Goal: Task Accomplishment & Management: Complete application form

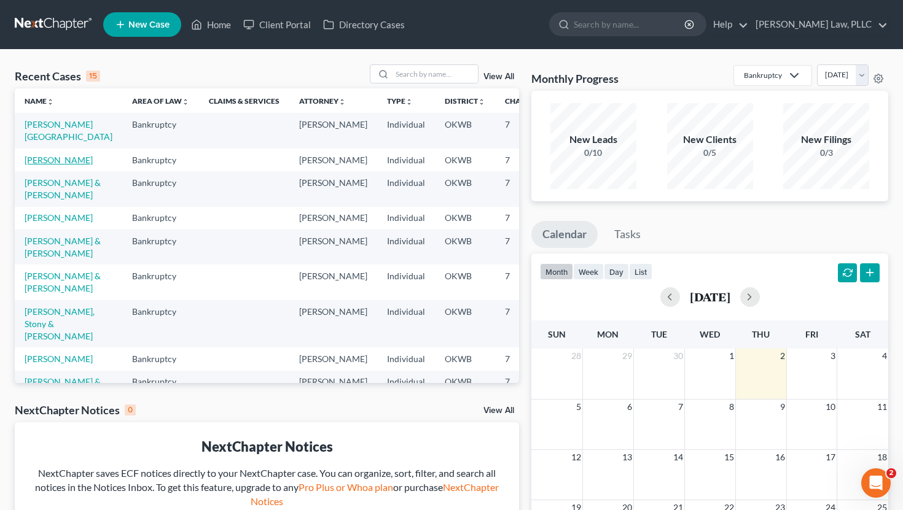
click at [34, 162] on link "[PERSON_NAME]" at bounding box center [59, 160] width 68 height 10
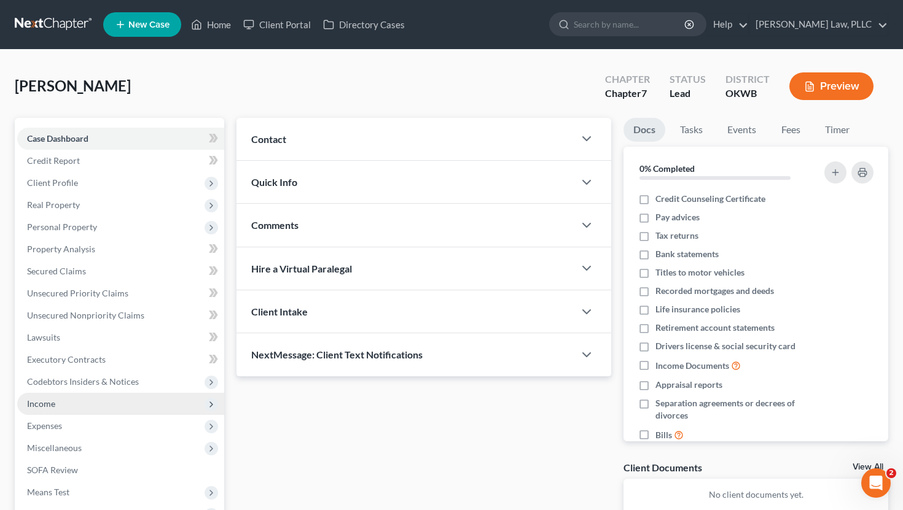
click at [76, 405] on span "Income" at bounding box center [120, 404] width 207 height 22
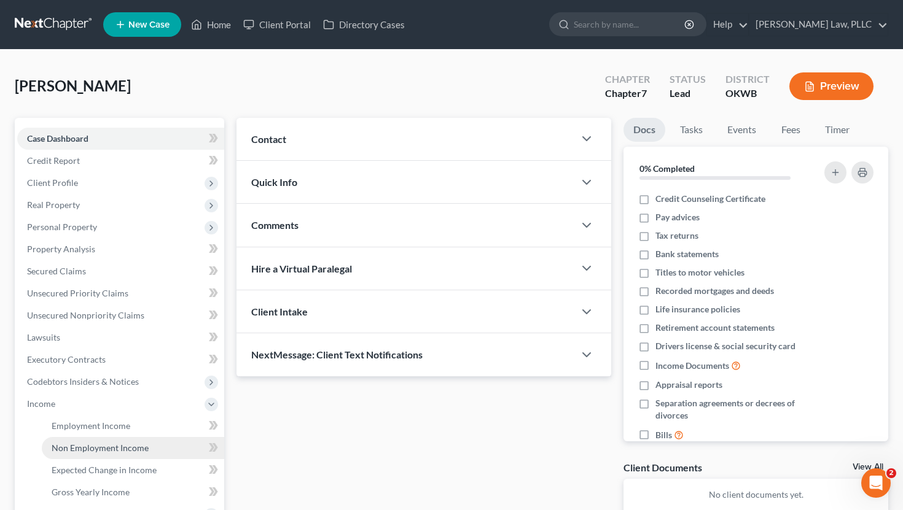
click at [95, 447] on span "Non Employment Income" at bounding box center [100, 448] width 97 height 10
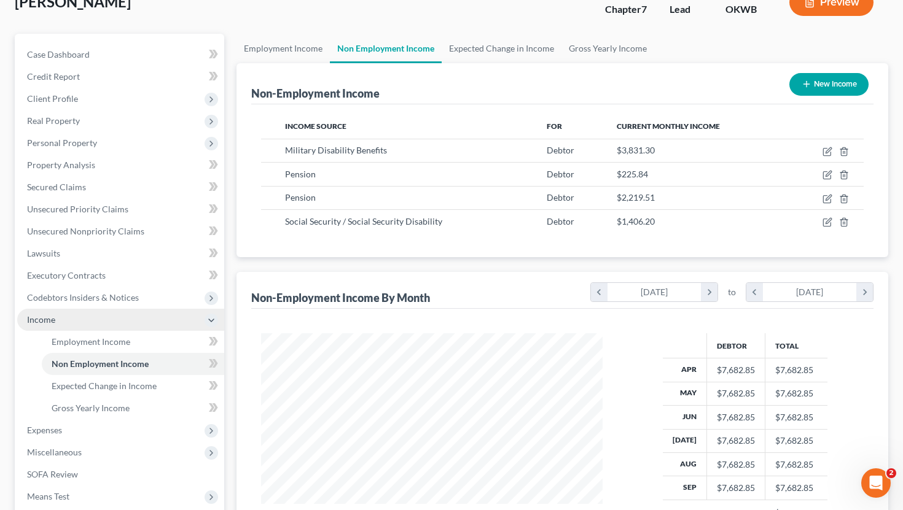
scroll to position [86, 0]
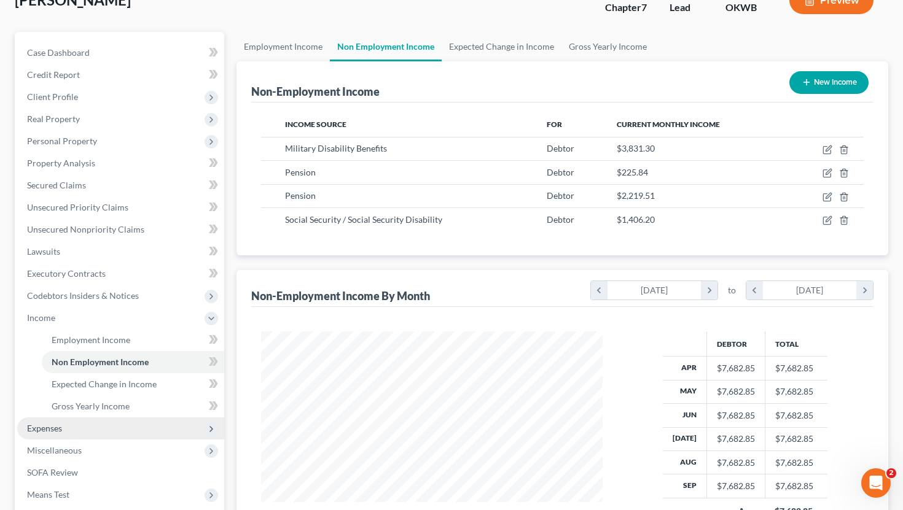
click at [149, 427] on span "Expenses" at bounding box center [120, 429] width 207 height 22
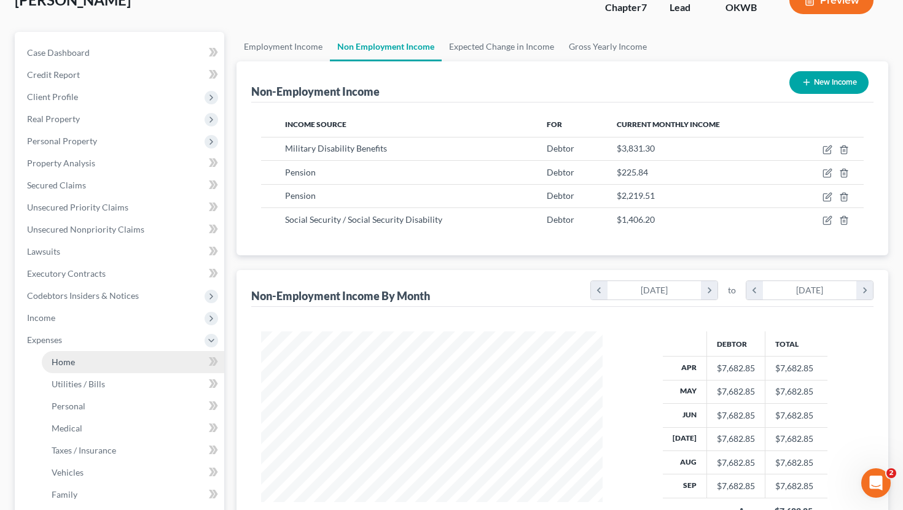
click at [132, 357] on link "Home" at bounding box center [133, 362] width 182 height 22
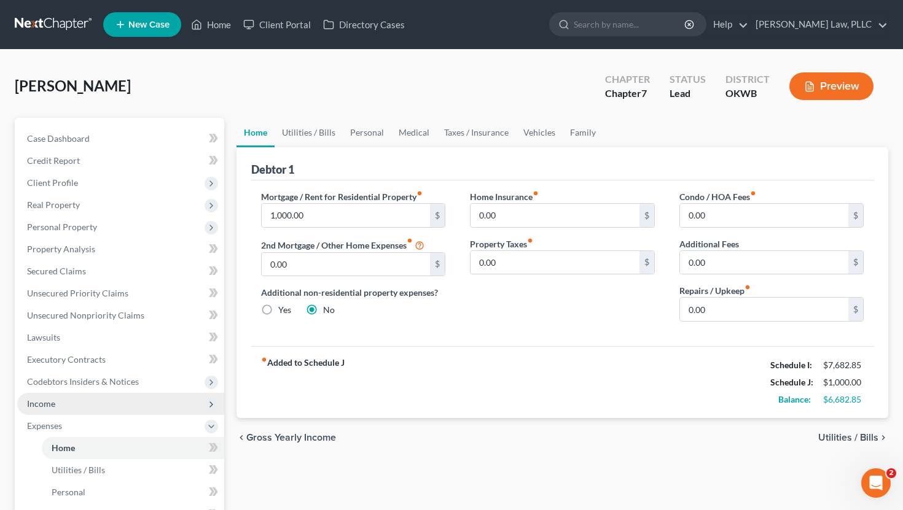
click at [116, 403] on span "Income" at bounding box center [120, 404] width 207 height 22
click at [110, 448] on span "Non Employment Income" at bounding box center [100, 448] width 97 height 10
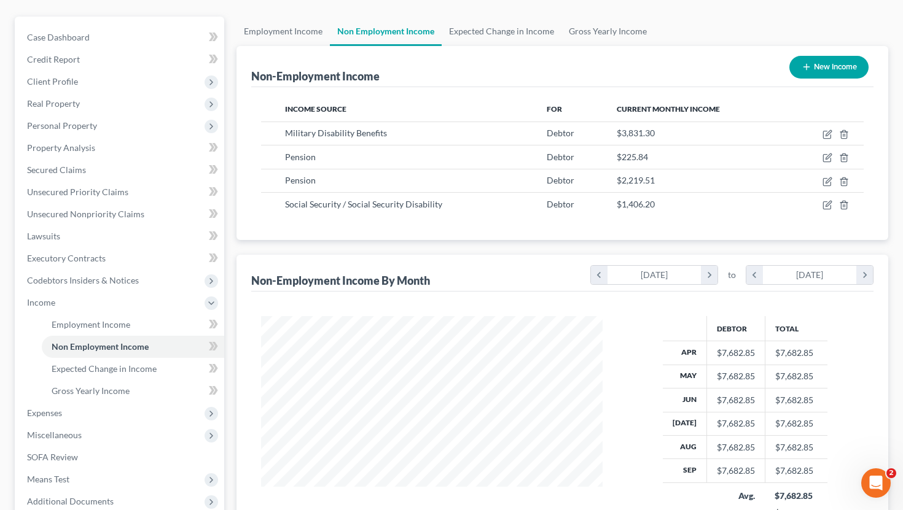
scroll to position [103, 0]
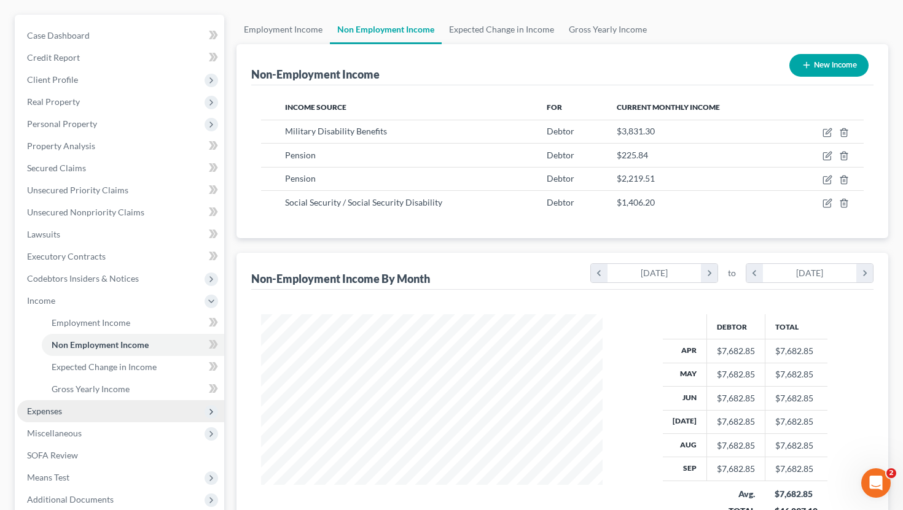
click at [120, 418] on span "Expenses" at bounding box center [120, 411] width 207 height 22
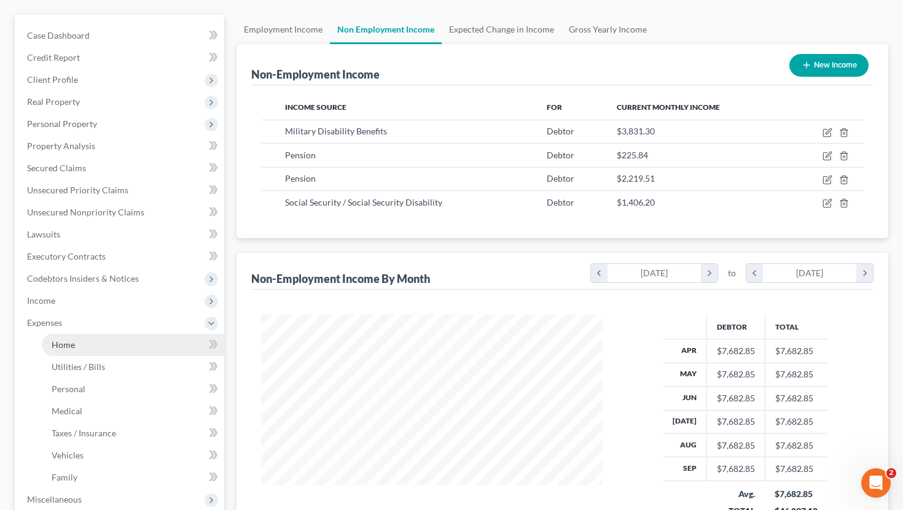
click at [112, 353] on link "Home" at bounding box center [133, 345] width 182 height 22
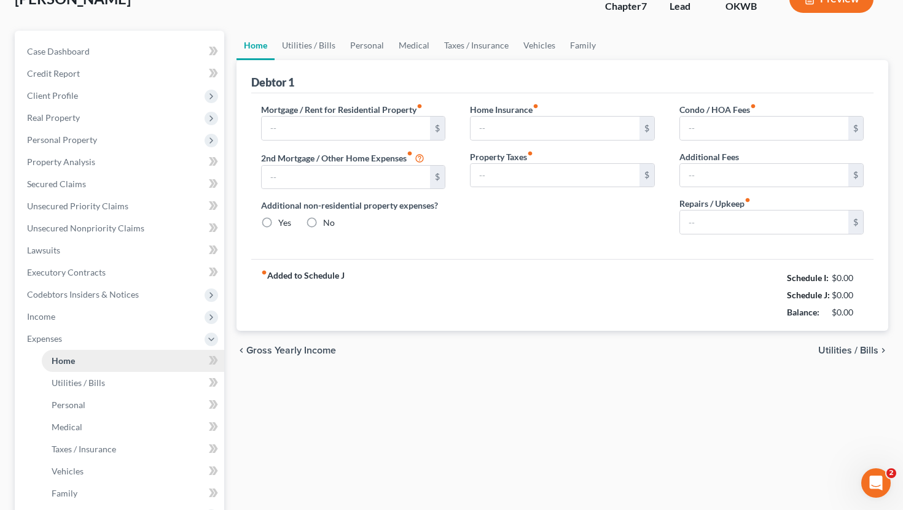
type input "1,000.00"
type input "0.00"
radio input "true"
type input "0.00"
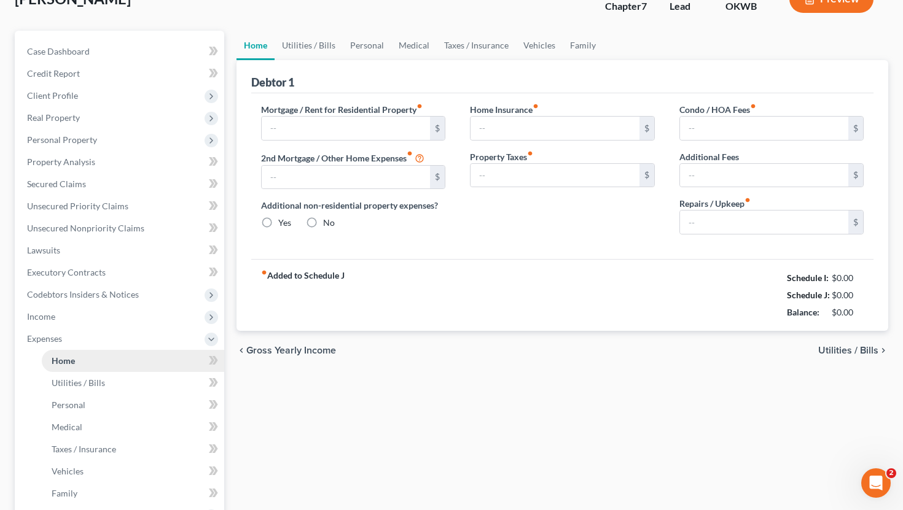
type input "0.00"
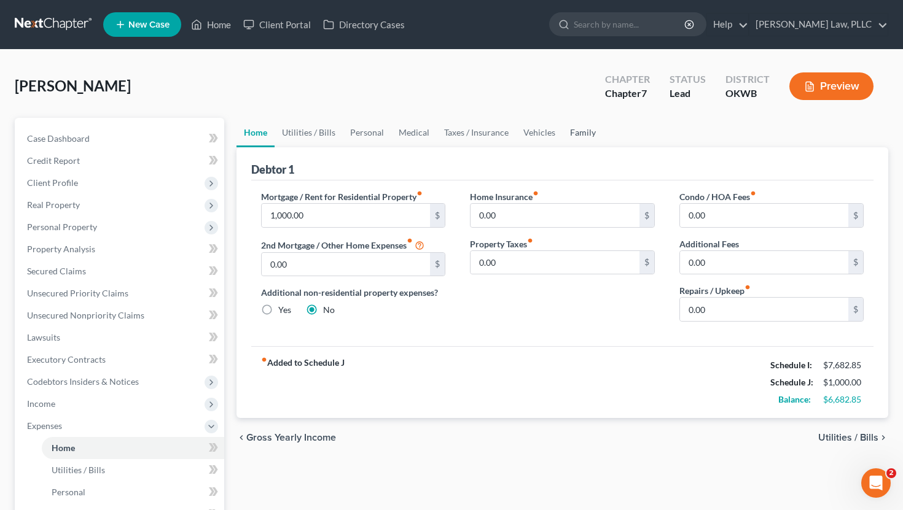
click at [571, 124] on link "Family" at bounding box center [583, 132] width 41 height 29
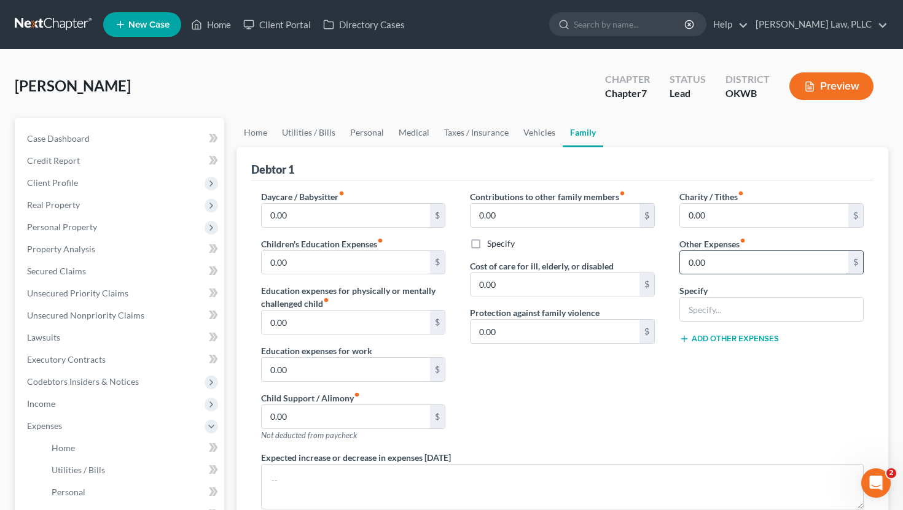
click at [725, 266] on input "0.00" at bounding box center [764, 262] width 169 height 23
type input "1,406.2"
click at [729, 303] on input "text" at bounding box center [772, 309] width 184 height 23
type input "SSI"
click at [256, 131] on link "Home" at bounding box center [255, 132] width 38 height 29
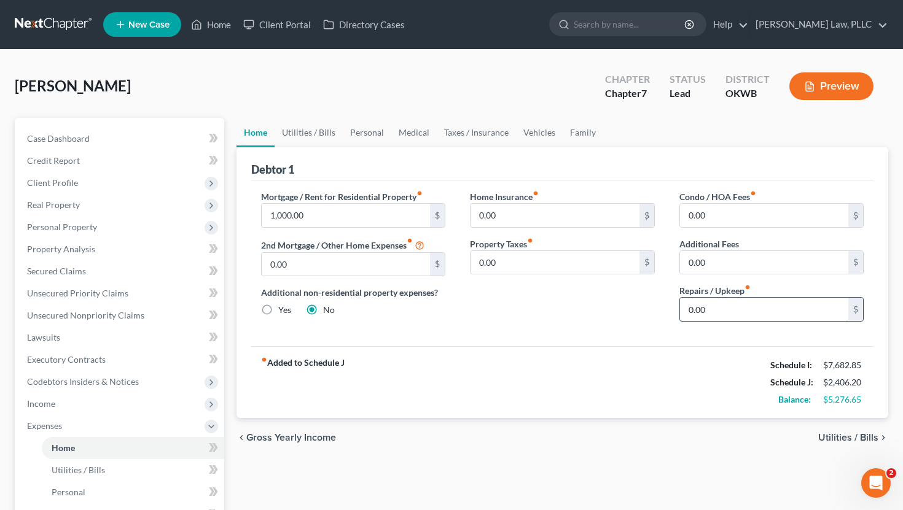
click at [733, 313] on input "0.00" at bounding box center [764, 309] width 169 height 23
type input "250"
click at [596, 455] on div "chevron_left Gross Yearly Income Utilities / Bills chevron_right" at bounding box center [562, 437] width 652 height 39
click at [310, 131] on link "Utilities / Bills" at bounding box center [309, 132] width 68 height 29
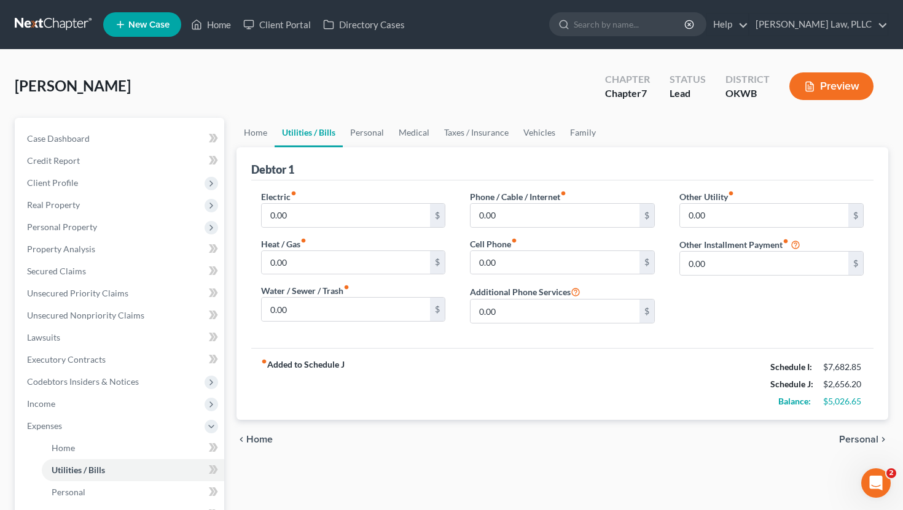
click at [464, 363] on div "fiber_manual_record Added to Schedule J Schedule I: $7,682.85 Schedule J: $2,65…" at bounding box center [562, 384] width 623 height 72
click at [367, 135] on link "Personal" at bounding box center [367, 132] width 49 height 29
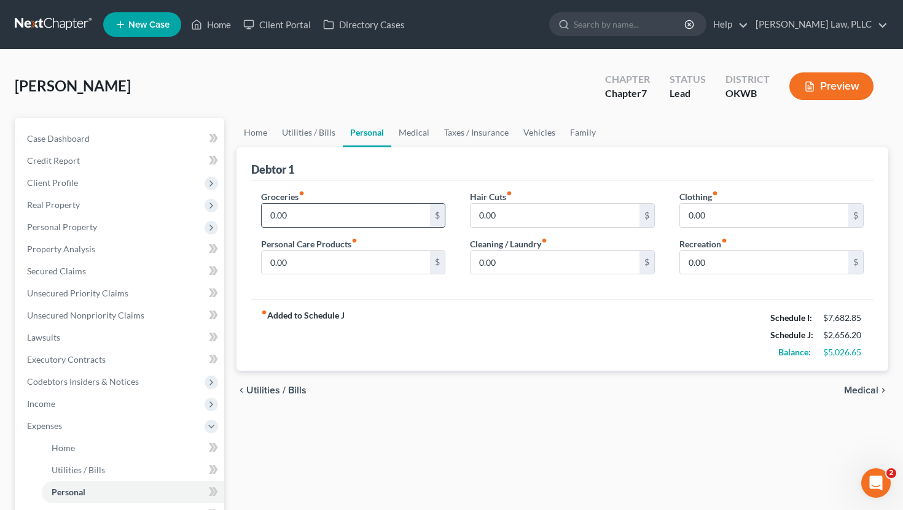
click at [327, 211] on input "0.00" at bounding box center [346, 215] width 169 height 23
click at [453, 368] on div "fiber_manual_record Added to Schedule J Schedule I: $7,682.85 Schedule J: $3,15…" at bounding box center [562, 335] width 623 height 72
click at [314, 222] on input "497" at bounding box center [346, 215] width 169 height 23
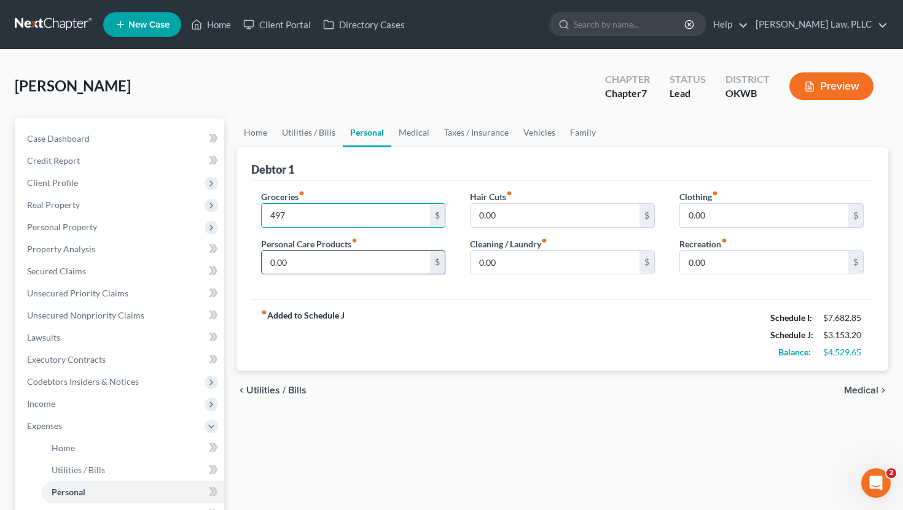
click at [381, 267] on input "0.00" at bounding box center [346, 262] width 169 height 23
click at [284, 213] on input "497" at bounding box center [346, 215] width 169 height 23
type input "700"
click at [435, 383] on div "chevron_left Utilities / Bills Medical chevron_right" at bounding box center [562, 390] width 652 height 39
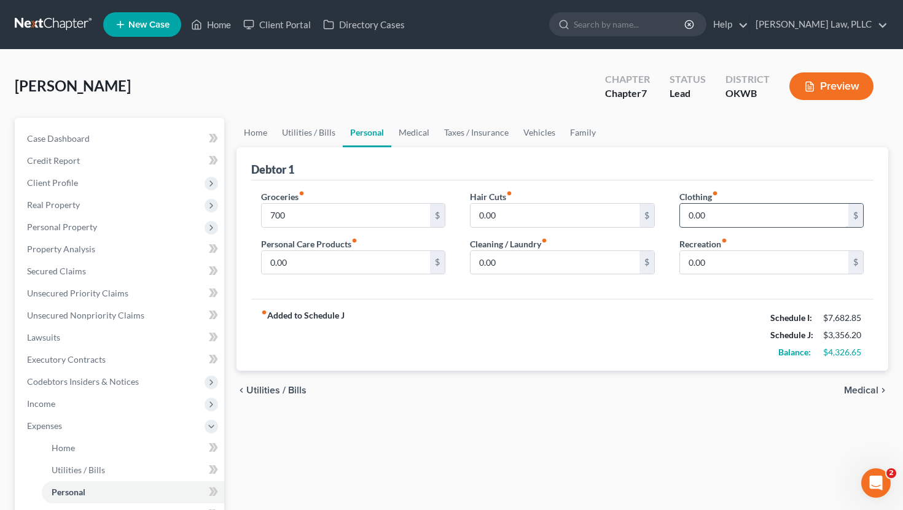
click at [743, 215] on input "0.00" at bounding box center [764, 215] width 169 height 23
type input "93"
click at [351, 263] on input "0.00" at bounding box center [346, 262] width 169 height 23
type input "50"
click at [584, 415] on div "Home Utilities / Bills Personal Medical Taxes / Insurance Vehicles Family Debto…" at bounding box center [562, 439] width 665 height 643
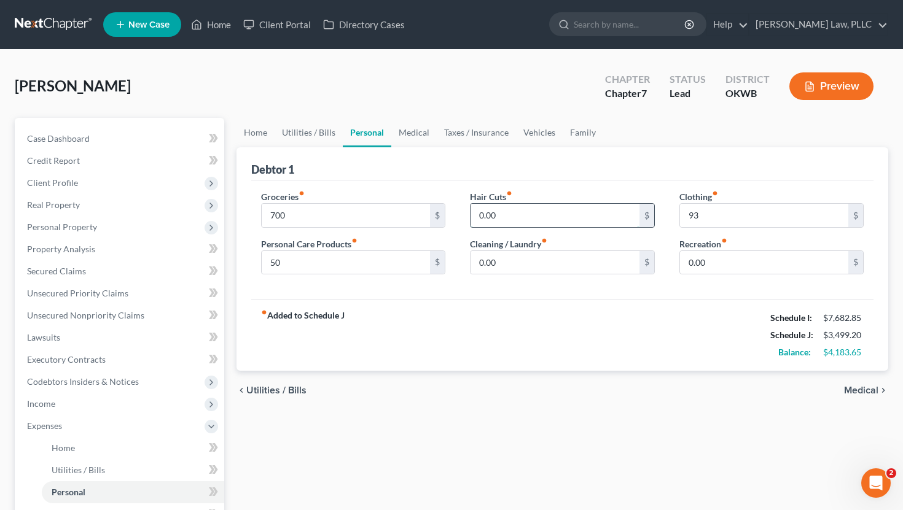
click at [496, 212] on input "0.00" at bounding box center [554, 215] width 169 height 23
type input "50"
click at [465, 305] on div "fiber_manual_record Added to Schedule J Schedule I: $7,682.85 Schedule J: $3,54…" at bounding box center [562, 335] width 623 height 72
click at [319, 136] on link "Utilities / Bills" at bounding box center [309, 132] width 68 height 29
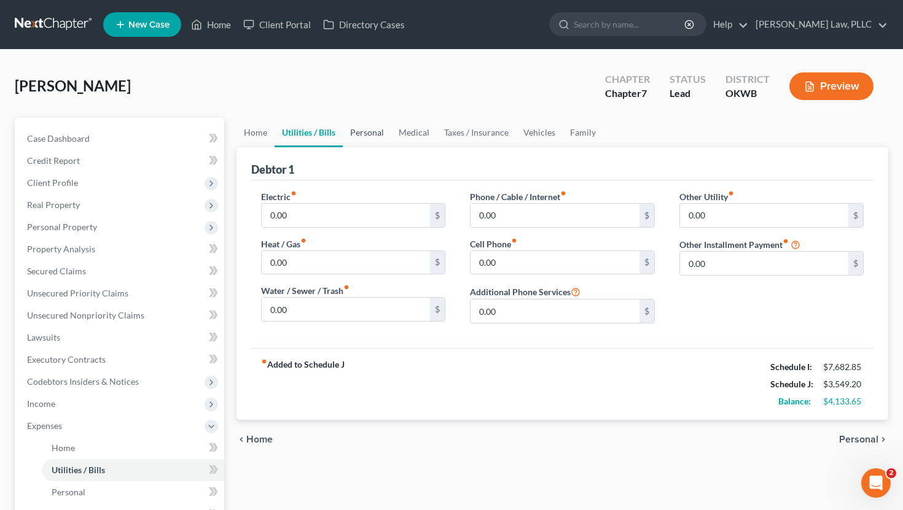
click at [370, 132] on link "Personal" at bounding box center [367, 132] width 49 height 29
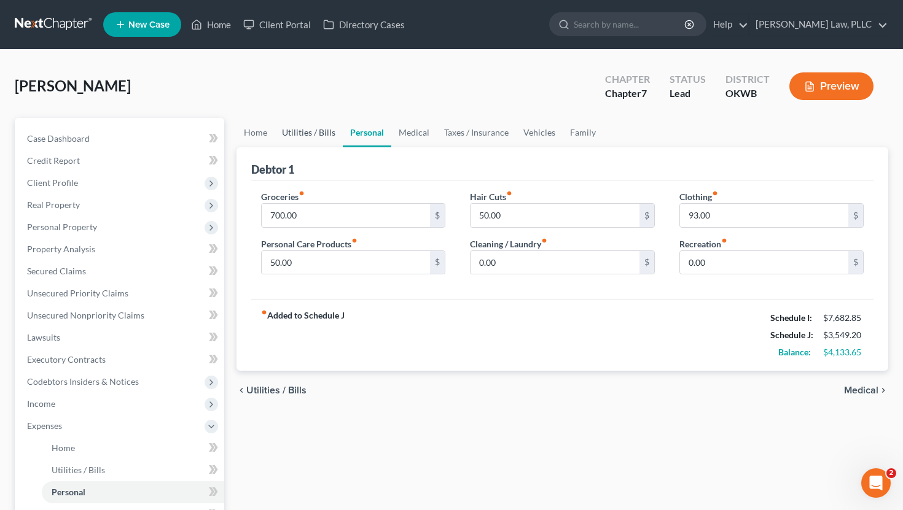
click at [306, 132] on link "Utilities / Bills" at bounding box center [309, 132] width 68 height 29
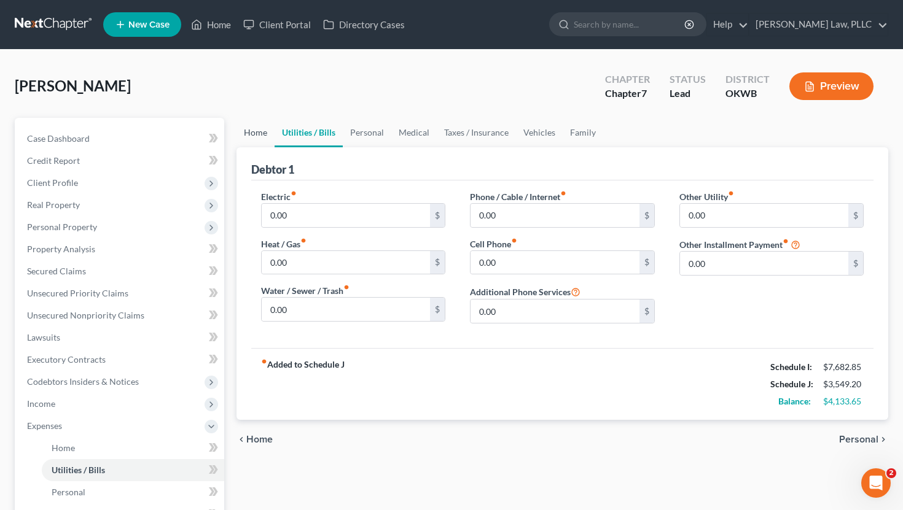
click at [266, 128] on link "Home" at bounding box center [255, 132] width 38 height 29
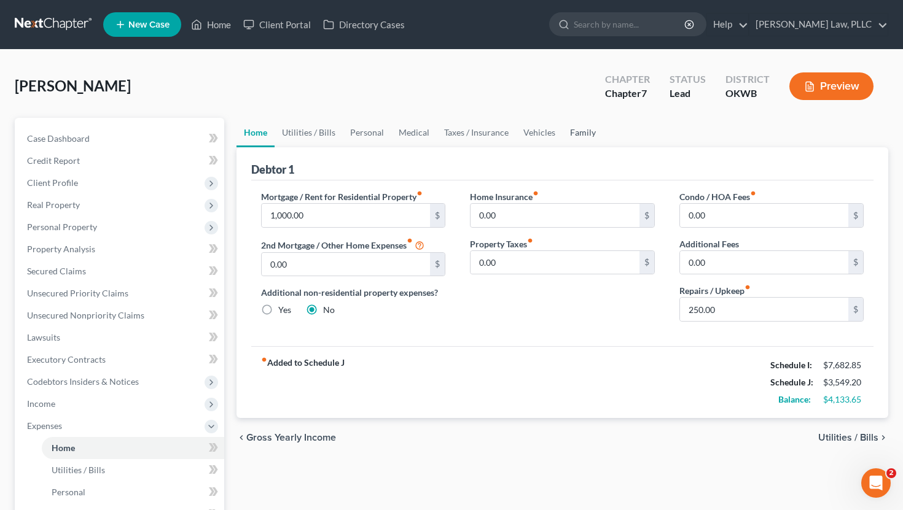
click at [569, 133] on link "Family" at bounding box center [583, 132] width 41 height 29
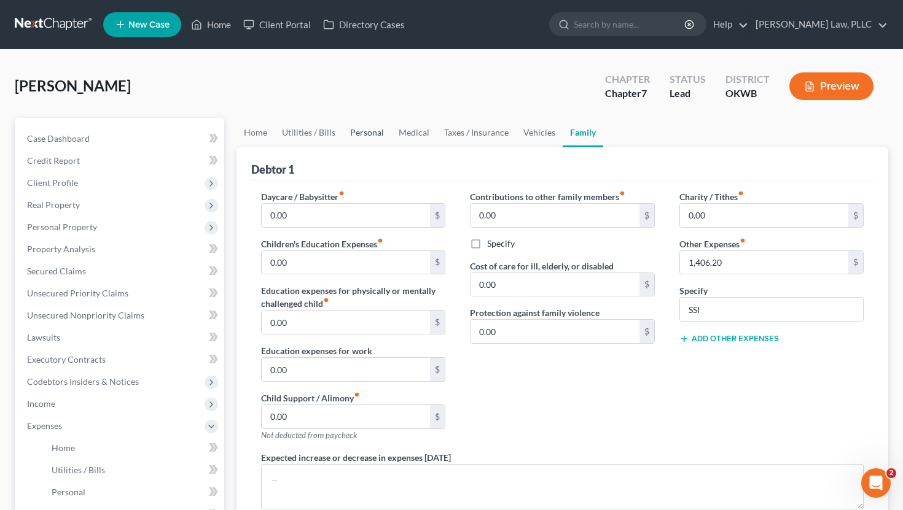
click at [366, 132] on link "Personal" at bounding box center [367, 132] width 49 height 29
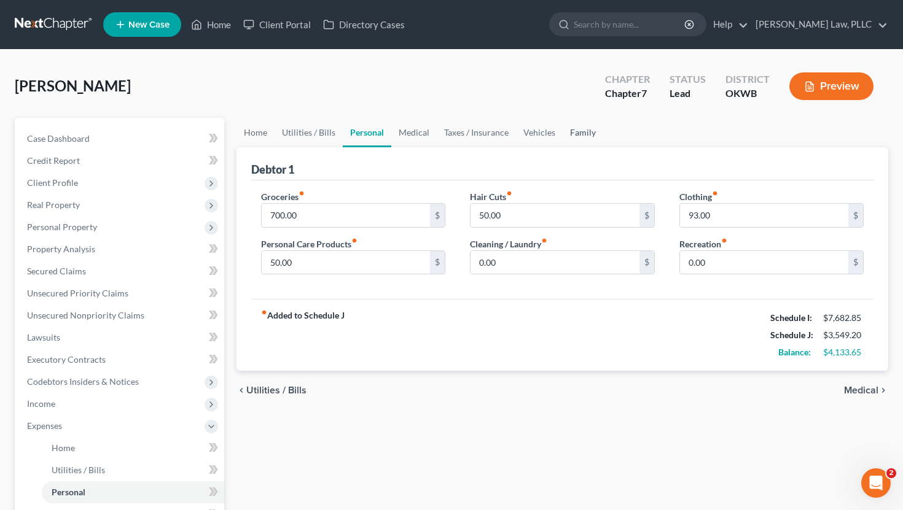
click at [588, 133] on link "Family" at bounding box center [583, 132] width 41 height 29
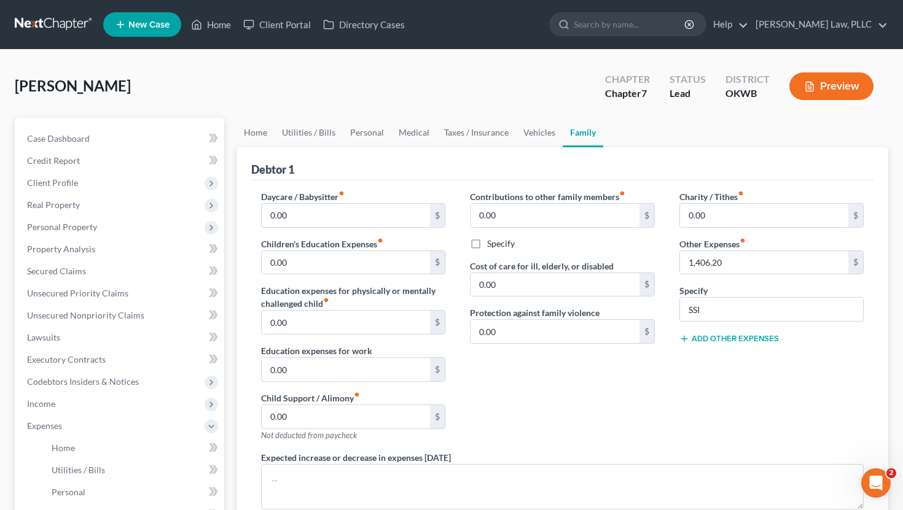
click at [709, 336] on button "Add Other Expenses" at bounding box center [729, 339] width 100 height 10
click at [707, 354] on input "0.00" at bounding box center [764, 356] width 169 height 23
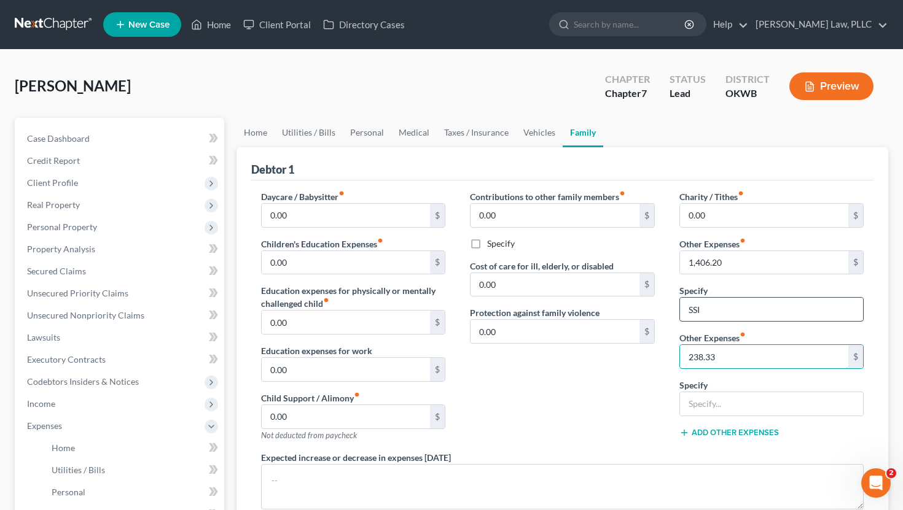
type input "238.33"
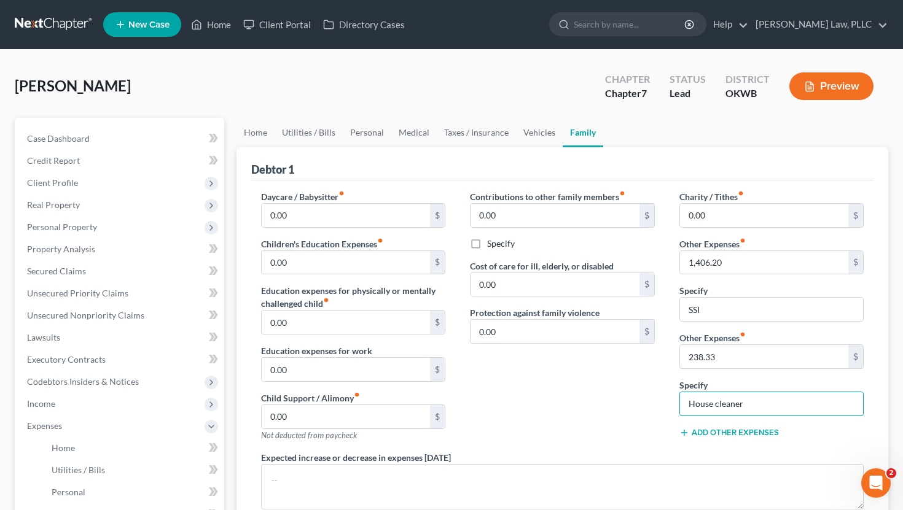
type input "House cleaner"
click at [585, 376] on div "Contributions to other family members fiber_manual_record 0.00 $ Specify Cost o…" at bounding box center [562, 320] width 209 height 261
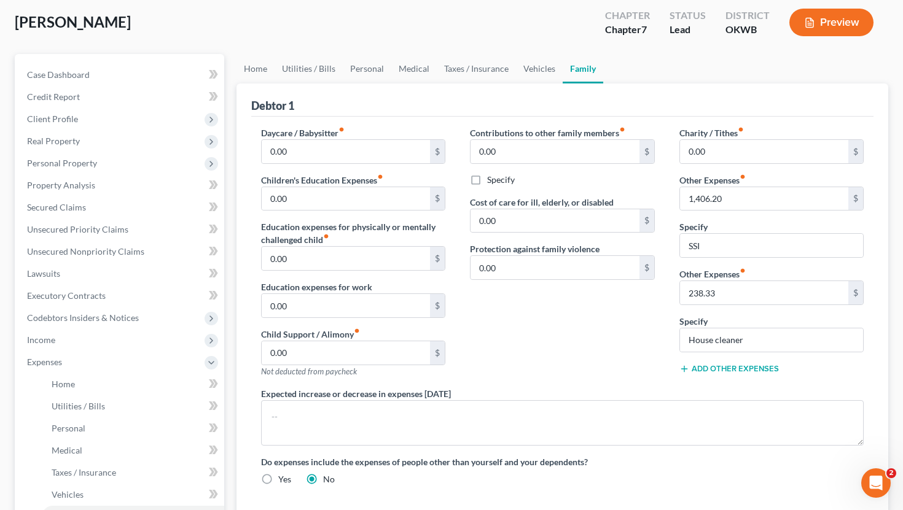
scroll to position [62, 0]
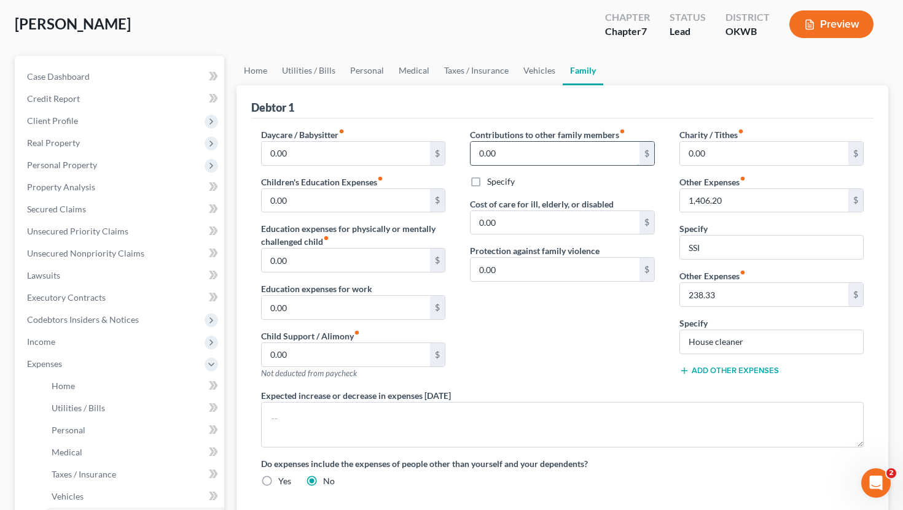
click at [491, 160] on input "0.00" at bounding box center [554, 153] width 169 height 23
